Goal: Check status: Check status

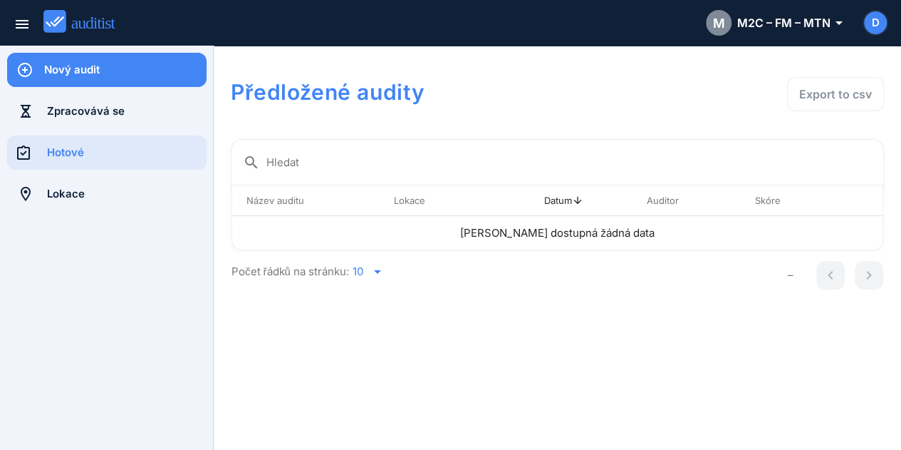
click at [89, 155] on div "Hotové" at bounding box center [127, 153] width 160 height 16
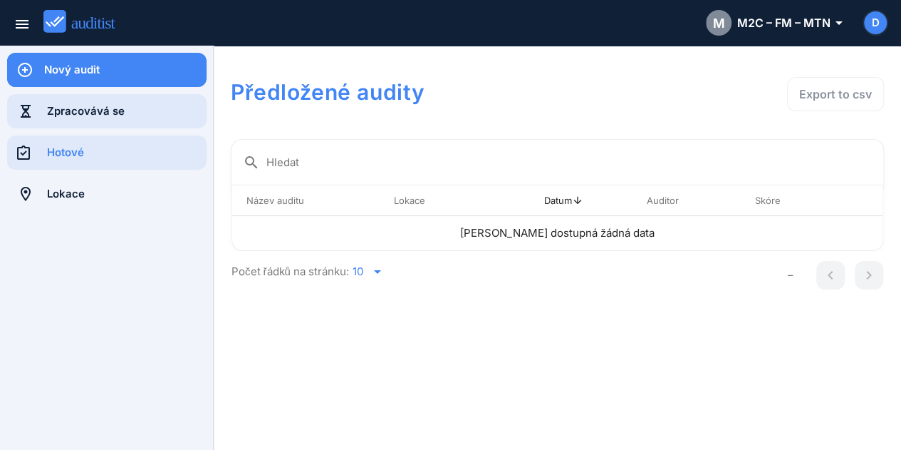
click at [62, 103] on div "Zpracovává se" at bounding box center [127, 111] width 160 height 16
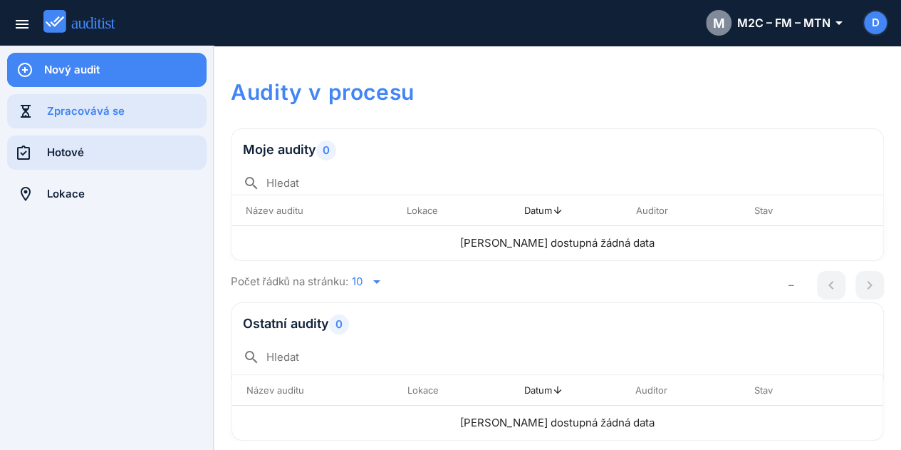
click at [80, 143] on div "Hotové" at bounding box center [127, 152] width 160 height 34
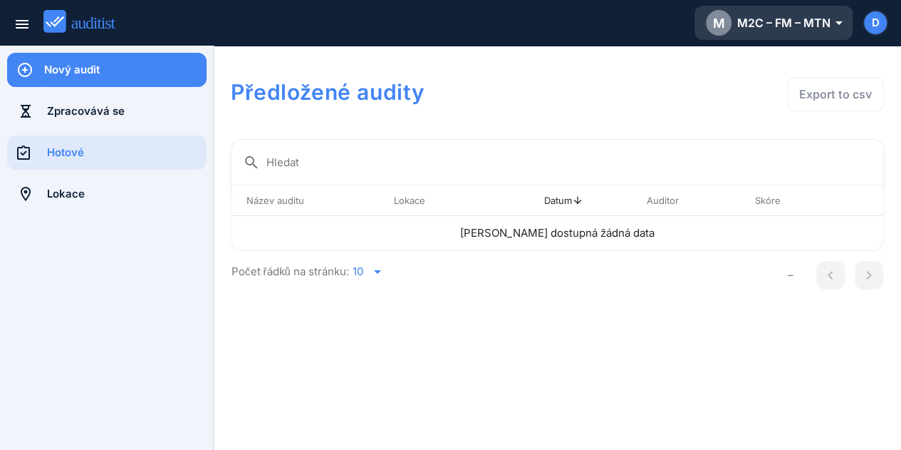
click at [758, 26] on div "M M2C – FM – MTN arrow_drop_down_outlined" at bounding box center [773, 23] width 135 height 26
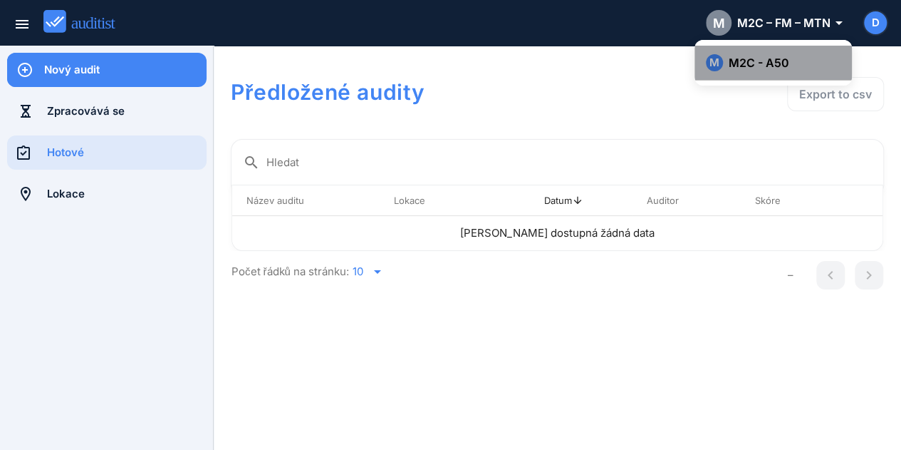
click at [747, 59] on div "M M2C - A50" at bounding box center [773, 62] width 135 height 17
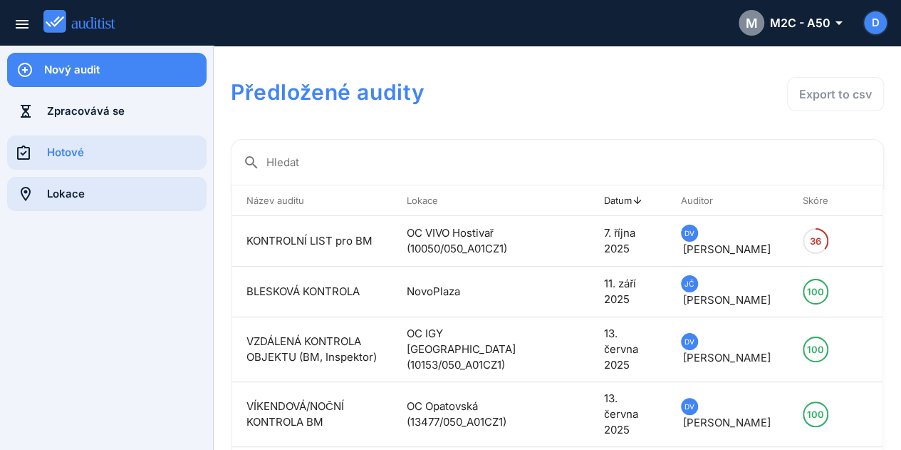
click at [91, 197] on div "Lokace" at bounding box center [127, 194] width 160 height 16
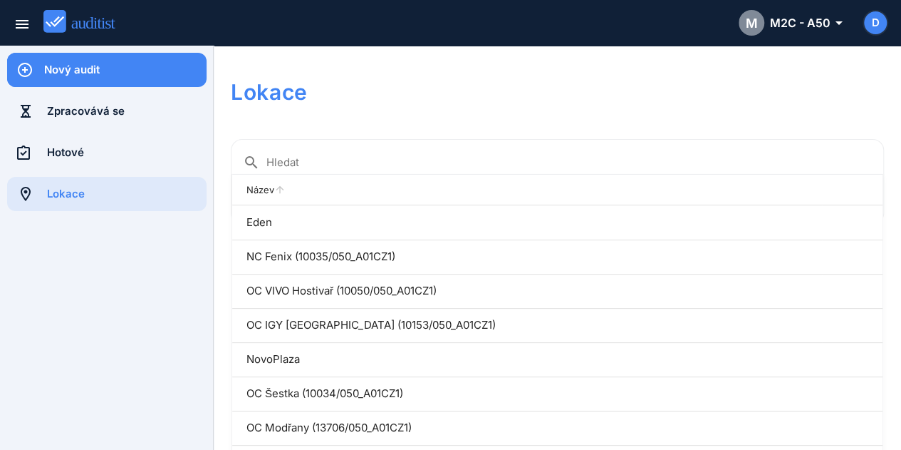
scroll to position [70, 0]
